Goal: Entertainment & Leisure: Consume media (video, audio)

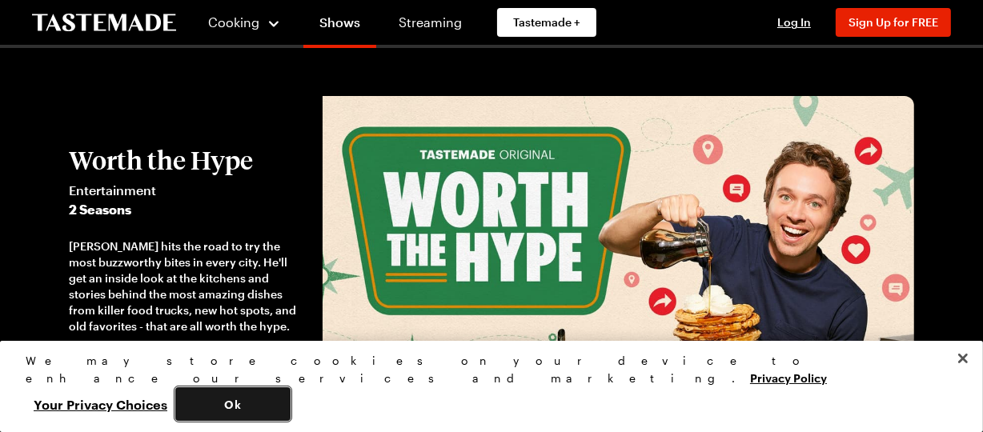
click at [291, 410] on button "Ok" at bounding box center [232, 405] width 115 height 34
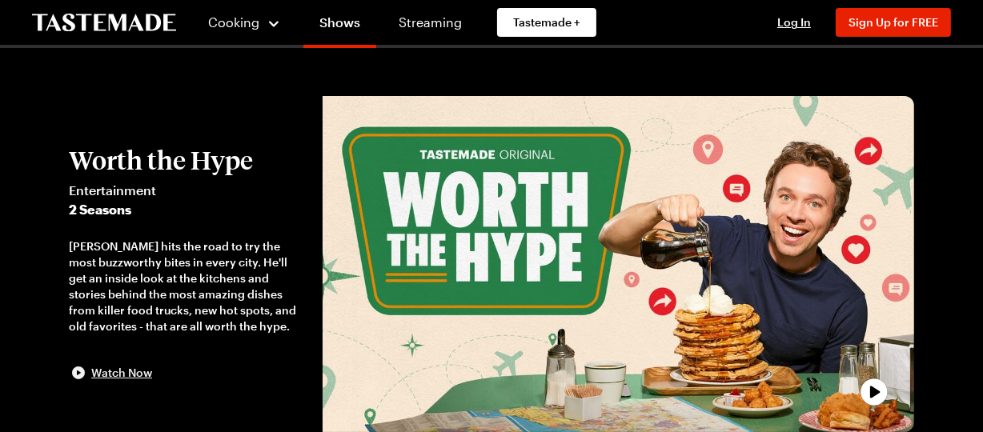
click at [123, 374] on span "Watch Now" at bounding box center [121, 373] width 61 height 16
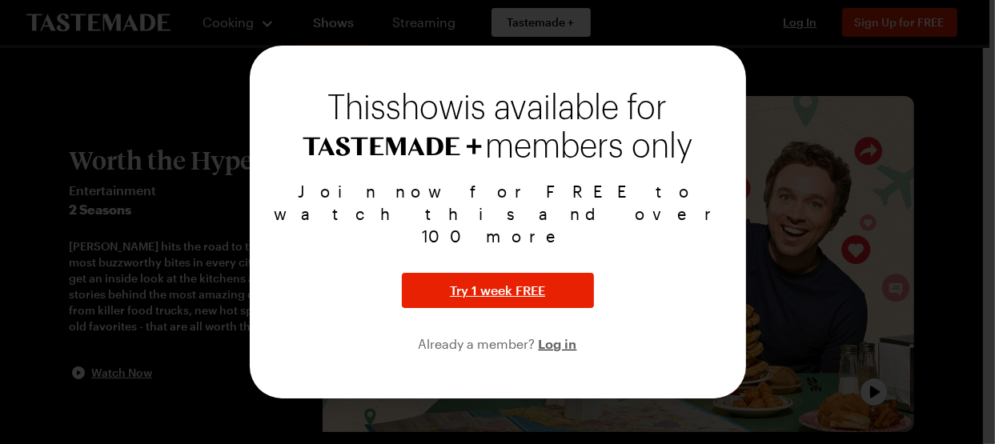
click at [806, 53] on div at bounding box center [497, 222] width 995 height 444
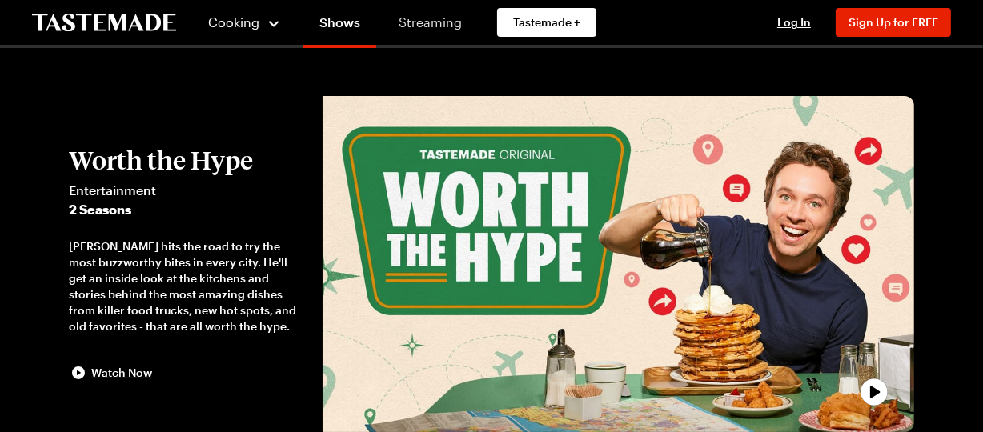
click at [416, 26] on link "Streaming" at bounding box center [430, 22] width 95 height 45
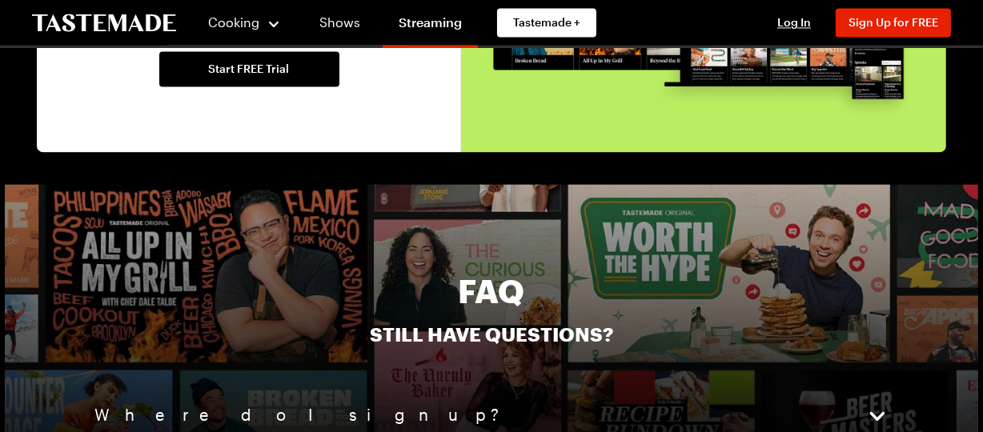
scroll to position [3844, 0]
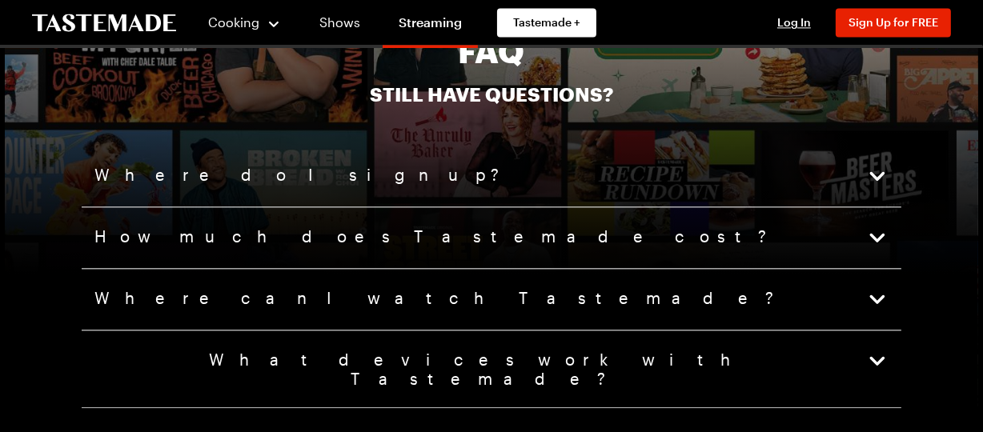
click at [879, 229] on icon "button" at bounding box center [878, 238] width 22 height 22
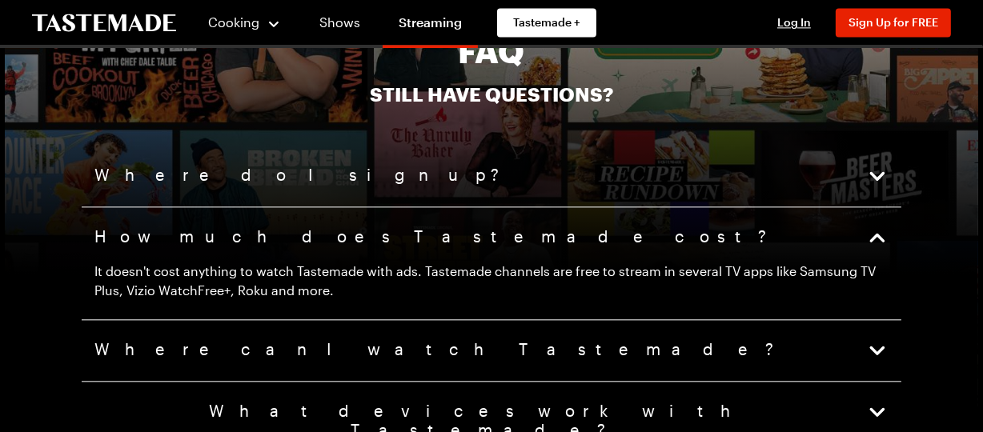
click at [879, 346] on icon "button" at bounding box center [878, 350] width 15 height 9
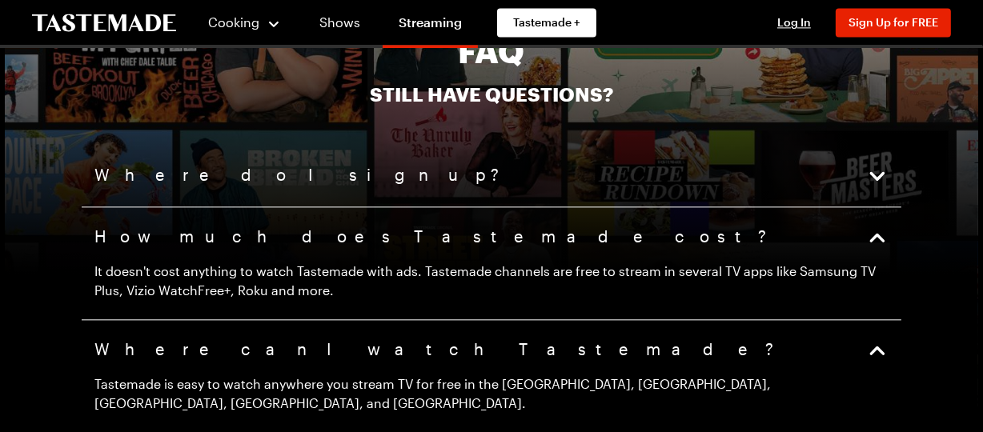
scroll to position [4084, 0]
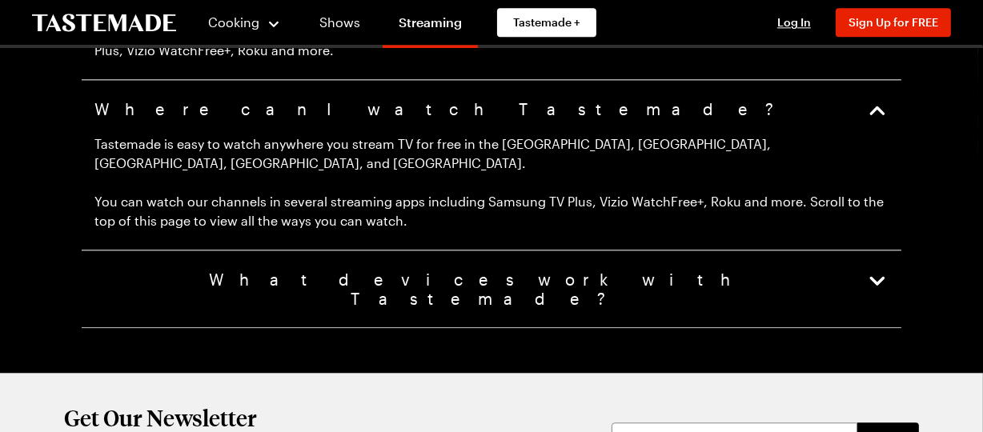
click at [879, 276] on icon "button" at bounding box center [878, 280] width 15 height 9
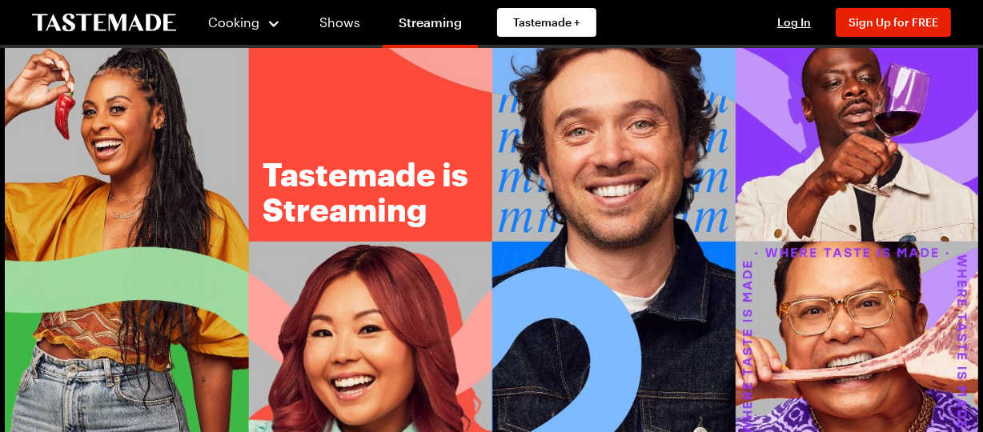
scroll to position [0, 0]
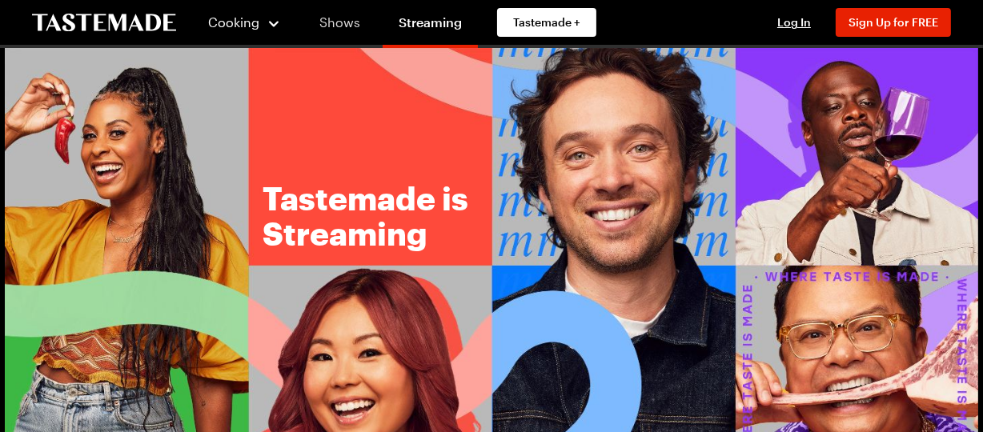
click at [340, 24] on link "Shows" at bounding box center [340, 22] width 73 height 45
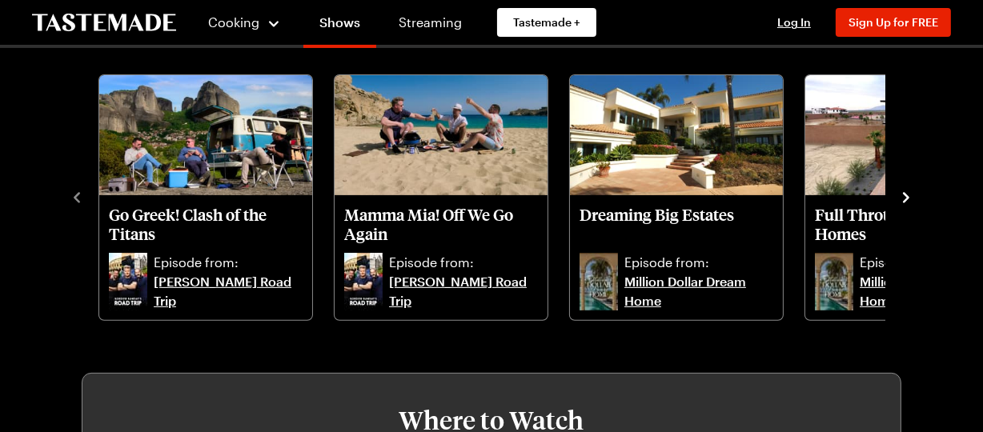
scroll to position [721, 0]
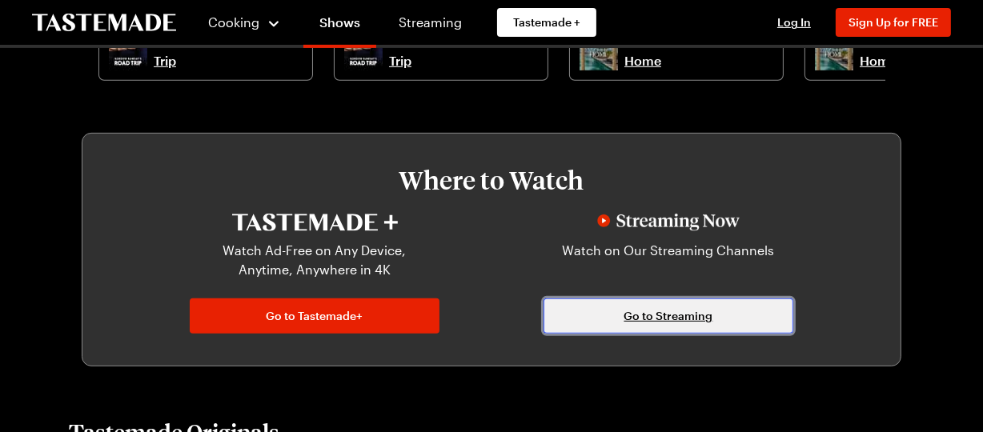
click at [748, 323] on link "Go to Streaming" at bounding box center [669, 316] width 250 height 35
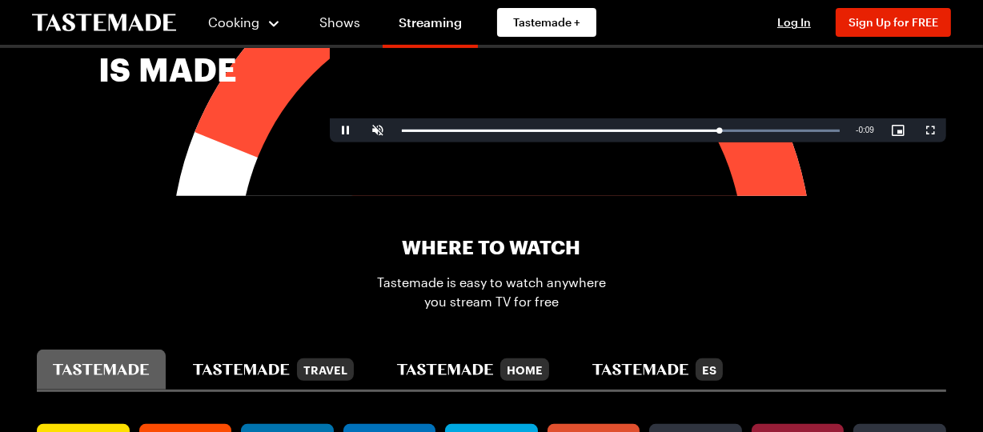
scroll to position [961, 0]
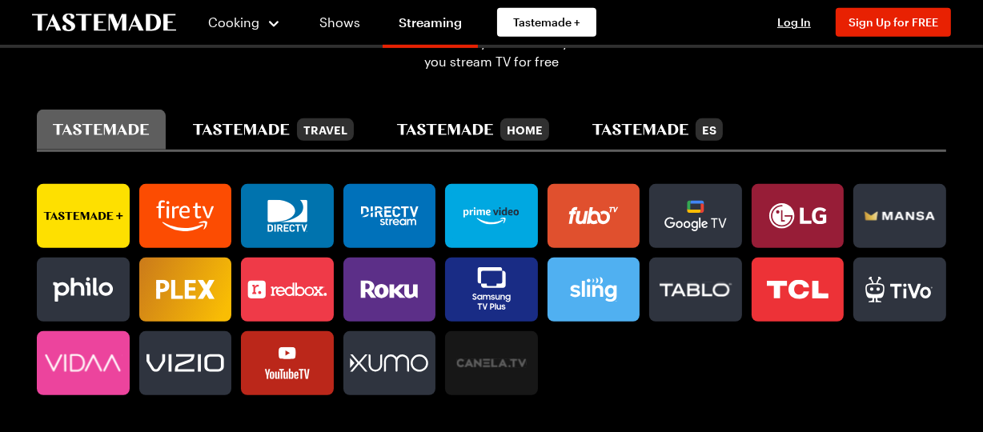
click at [475, 212] on icon at bounding box center [475, 211] width 2 height 8
drag, startPoint x: 14, startPoint y: 20, endPoint x: 186, endPoint y: 33, distance: 171.9
click at [186, 33] on div "Cooking Shows Streaming Tastemade + Log In Sign Up Log In Sign Up for FREE" at bounding box center [491, 22] width 983 height 45
click at [133, 74] on section "Where To Watch Tastemade is easy to watch anywhere you stream TV for free Trave…" at bounding box center [492, 195] width 974 height 478
